Goal: Check status: Check status

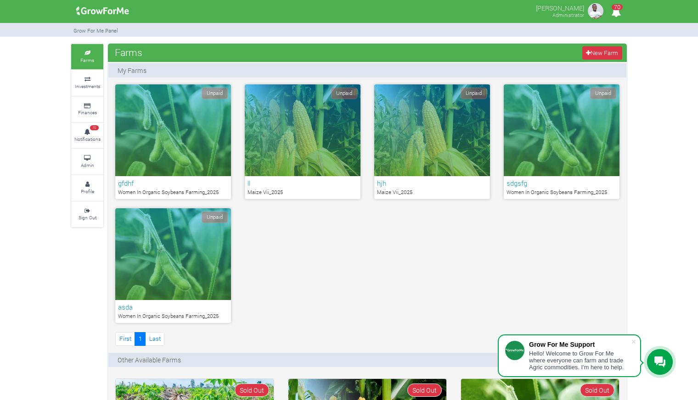
click at [101, 158] on link "Admin" at bounding box center [87, 161] width 32 height 25
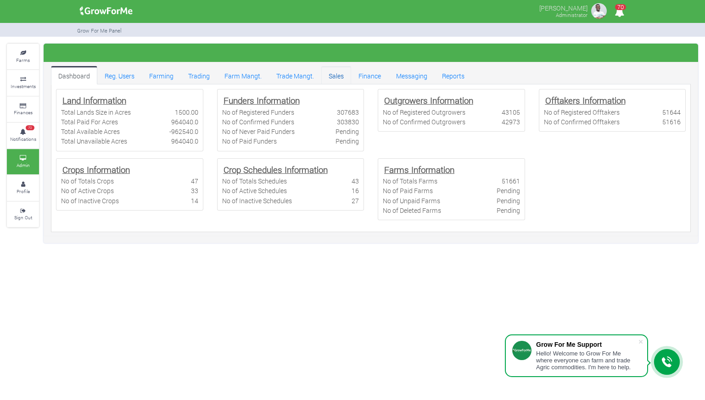
click at [343, 75] on link "Sales" at bounding box center [336, 75] width 30 height 18
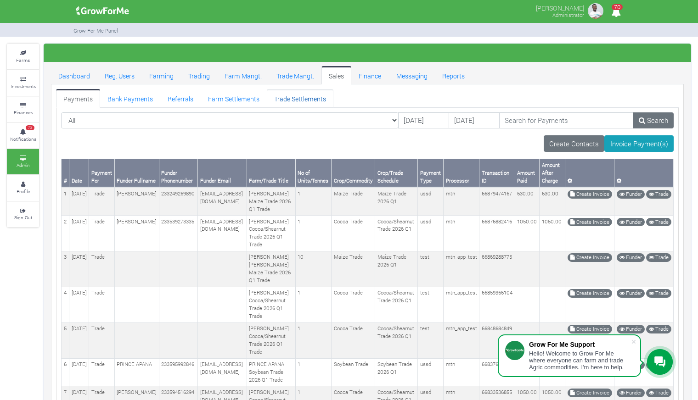
click at [285, 99] on link "Trade Settlements" at bounding box center [300, 98] width 67 height 18
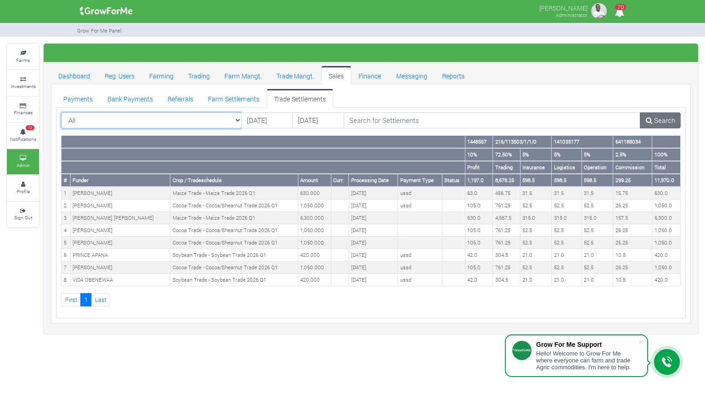
click at [198, 120] on select "All All AcresNano Soybean Trading - 2024 - (Soybean Trade)" at bounding box center [151, 121] width 181 height 17
click at [221, 115] on select "All All AcresNano Soybean Trading - 2024 - (Soybean Trade)" at bounding box center [151, 121] width 181 height 17
select select "?tradeschedule=47"
click at [61, 113] on select "All All AcresNano Soybean Trading - 2024 - (Soybean Trade)" at bounding box center [151, 121] width 181 height 17
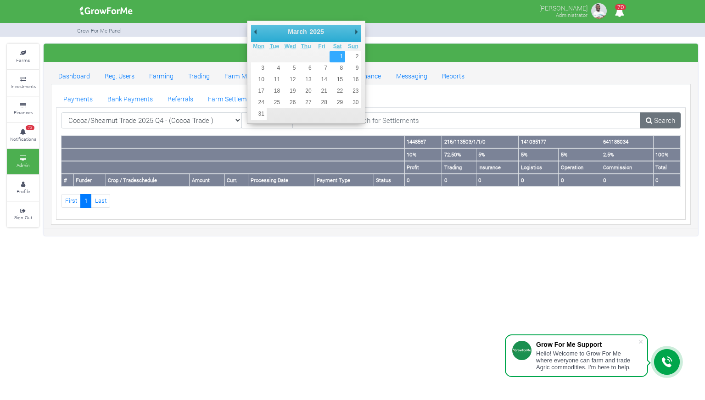
type input "[DATE]"
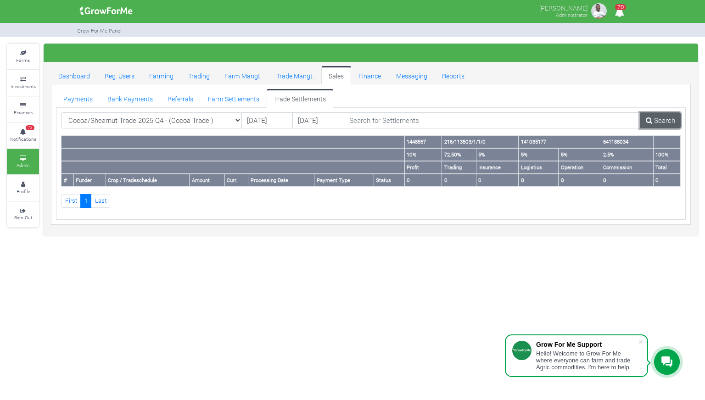
click at [649, 118] on icon at bounding box center [649, 120] width 6 height 7
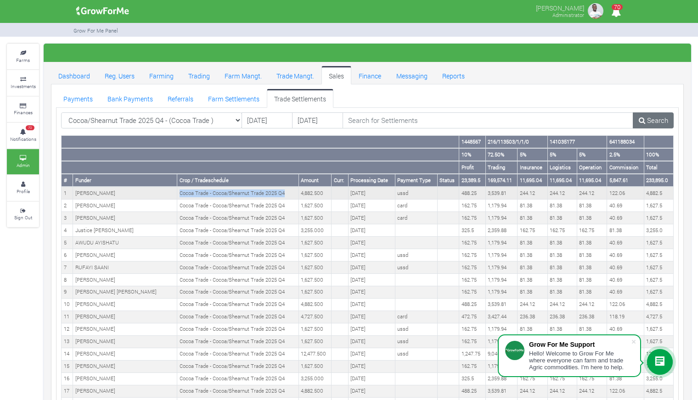
drag, startPoint x: 276, startPoint y: 194, endPoint x: 165, endPoint y: 196, distance: 110.7
click at [177, 196] on td "Cocoa Trade - Cocoa/Shearnut Trade 2025 Q4" at bounding box center [237, 193] width 121 height 12
copy td "Cocoa Trade - Cocoa/Shearnut Trade 2025 Q4"
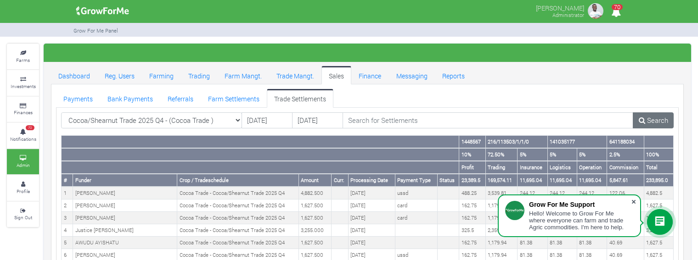
click at [633, 199] on span at bounding box center [633, 201] width 9 height 9
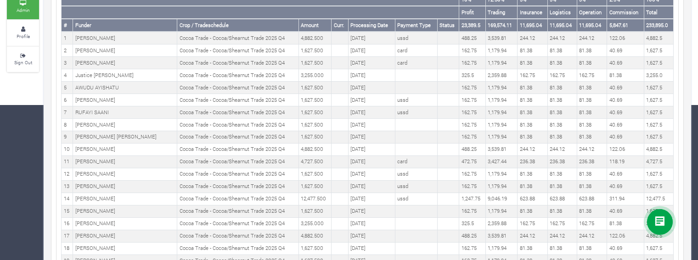
scroll to position [158, 0]
